Goal: Task Accomplishment & Management: Use online tool/utility

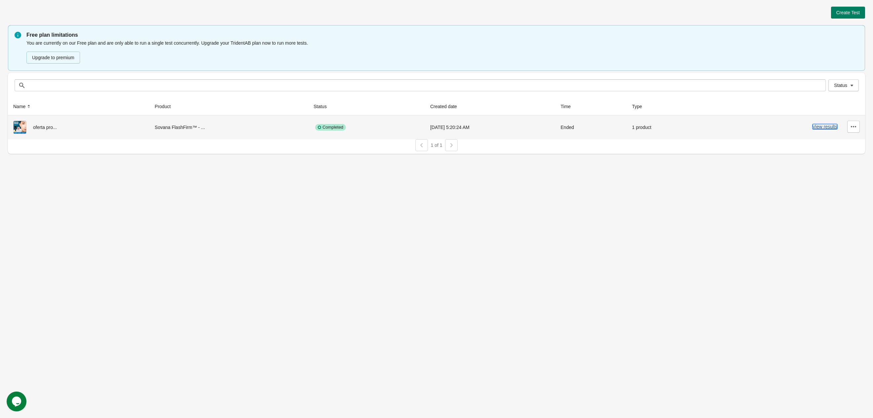
click at [825, 129] on button "View results" at bounding box center [825, 126] width 25 height 5
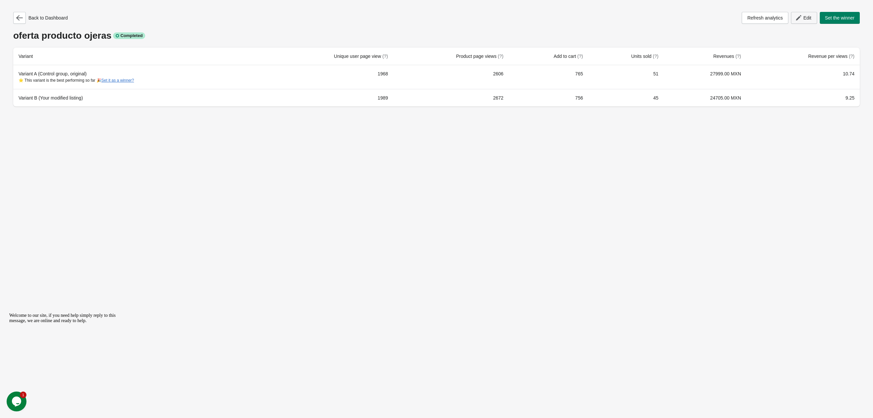
click at [792, 21] on button "Edit" at bounding box center [804, 18] width 26 height 12
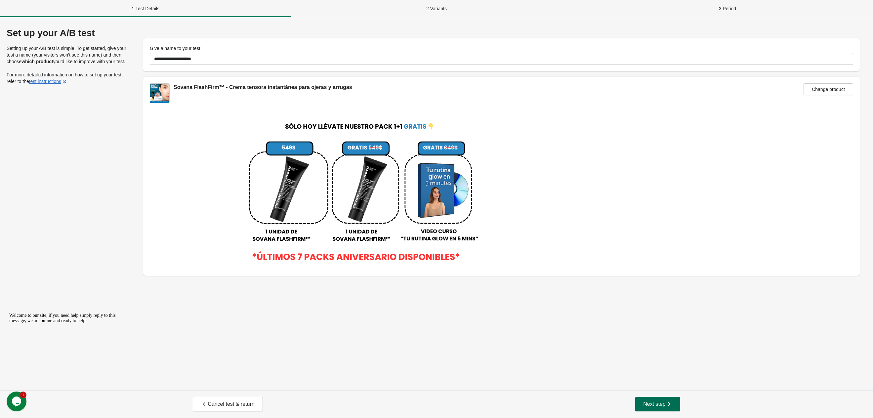
click at [647, 407] on span "Next step" at bounding box center [657, 404] width 29 height 7
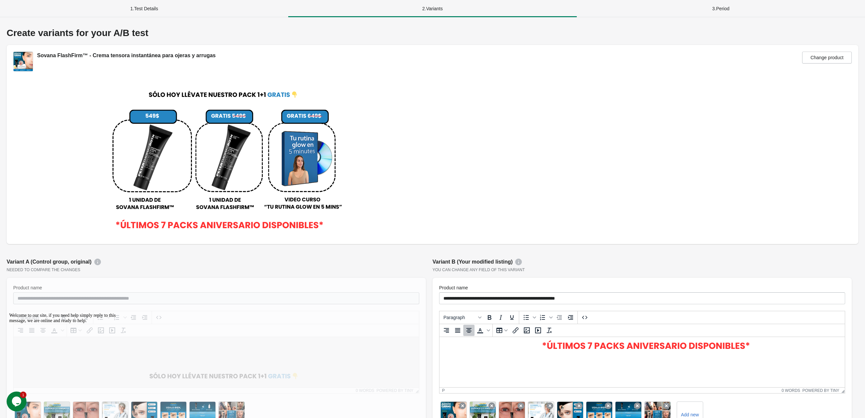
click at [142, 4] on div "1 . Test Details" at bounding box center [144, 8] width 288 height 17
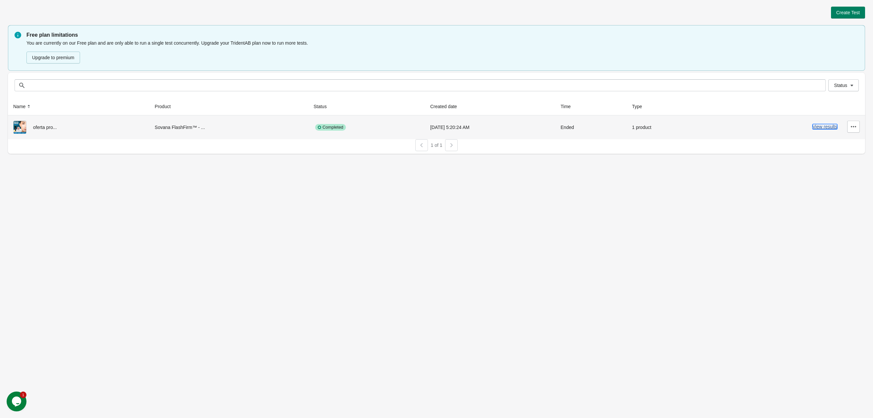
click at [815, 126] on button "View results" at bounding box center [825, 126] width 25 height 5
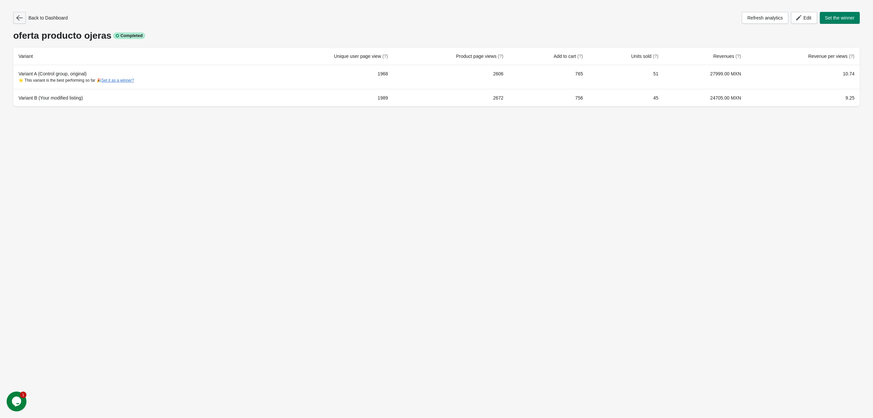
click at [20, 17] on icon "button" at bounding box center [19, 18] width 7 height 7
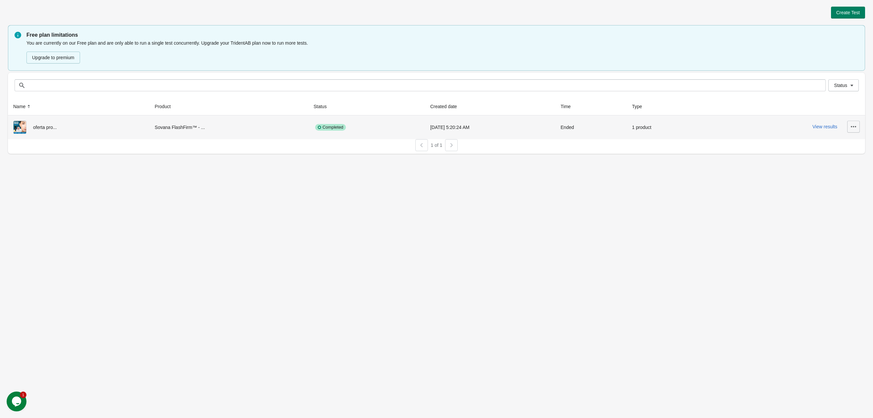
click at [849, 129] on button "button" at bounding box center [853, 127] width 13 height 12
click at [828, 162] on button "View Product Page" at bounding box center [835, 158] width 45 height 14
